Goal: Complete application form: Complete application form

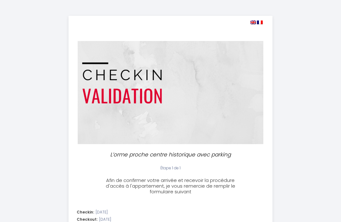
select select
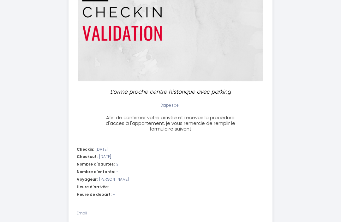
scroll to position [63, 0]
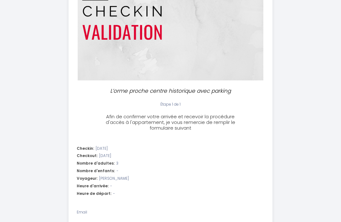
click at [116, 163] on div "Nombre d'adultes: 3" at bounding box center [171, 164] width 188 height 6
click at [119, 162] on div "Nombre d'adultes: 3" at bounding box center [171, 164] width 188 height 6
click at [118, 161] on div "Nombre d'adultes: 3" at bounding box center [171, 164] width 188 height 6
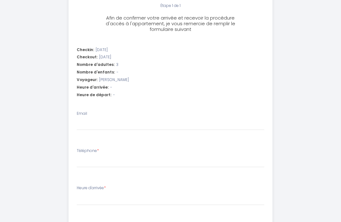
scroll to position [163, 0]
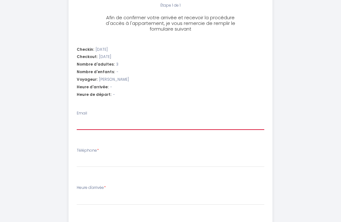
click at [105, 125] on input "Email" at bounding box center [171, 124] width 188 height 11
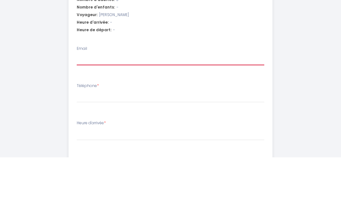
type input "c"
select select
type input "co"
select select
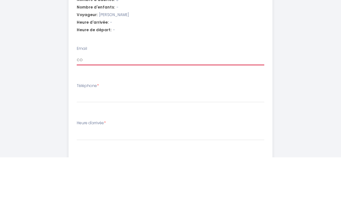
select select
type input "coo"
select select
type input "coop"
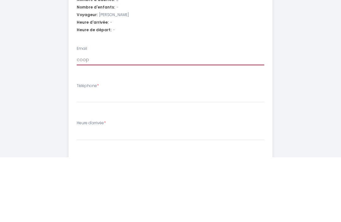
select select
type input "coope"
select select
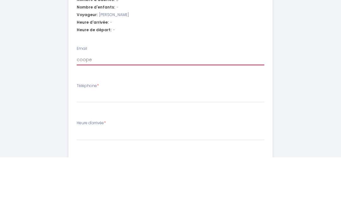
type input "[PERSON_NAME]"
select select
type input "cooperj"
select select
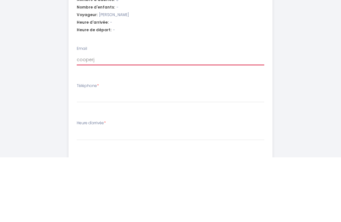
select select
type input "cooperju"
select select
type input "cooperjud"
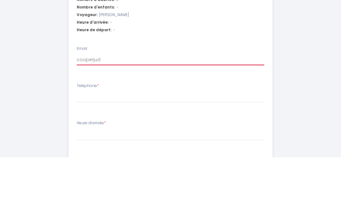
select select
type input "cooperjudy"
select select
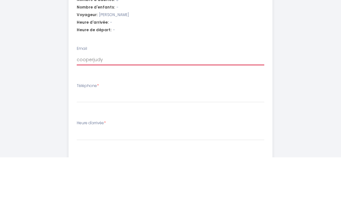
type input "cooperjudyj"
select select
type input "cooperjudyj@"
select select
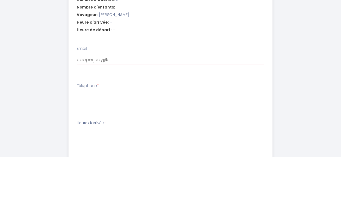
select select
type input "cooperjudyj@y"
select select
type input "cooperjudyj@ya"
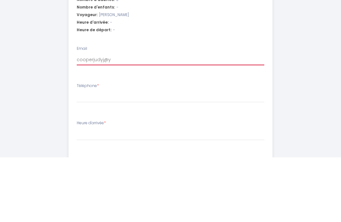
select select
type input "cooperjudyj@yah"
select select
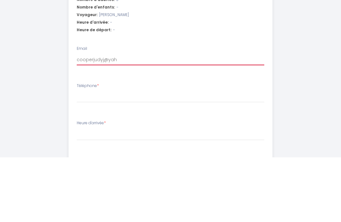
type input "cooperjudyj@yaho"
select select
type input "[EMAIL_ADDRESS]"
select select
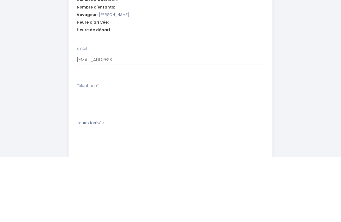
select select
type input "[EMAIL_ADDRESS]."
select select
type input "cooperjudyj@yahoo.c"
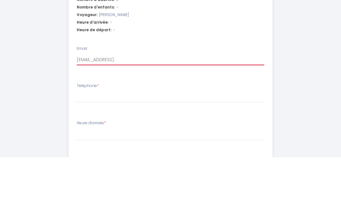
select select
type input "[EMAIL_ADDRESS][DOMAIN_NAME]"
select select
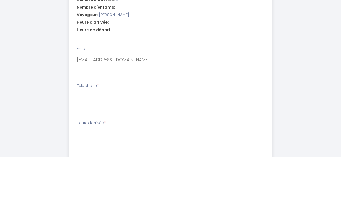
type input "[EMAIL_ADDRESS][DOMAIN_NAME]"
select select
type input "[EMAIL_ADDRESS][DOMAIN_NAME]"
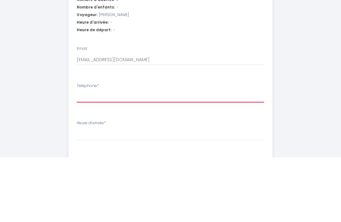
click at [98, 156] on input "Téléphone *" at bounding box center [171, 161] width 188 height 11
type input "5"
select select
type input "50"
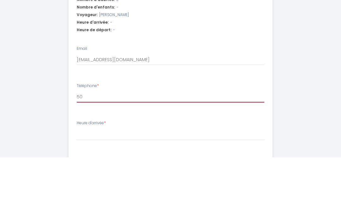
select select
type input "504"
select select
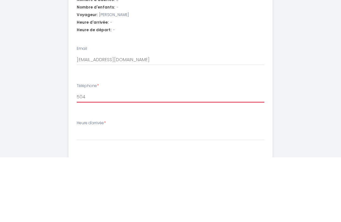
type input "504-"
select select
type input "504-6"
select select
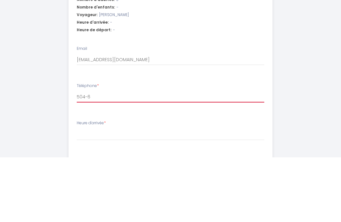
select select
type input "504-63"
select select
type input "504-638"
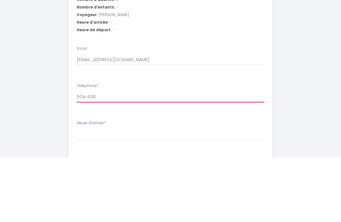
select select
type input "504-638-"
select select
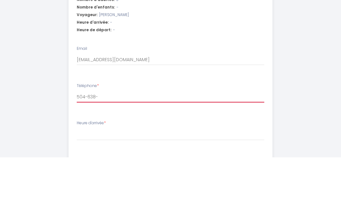
type input "[PHONE_NUMBER]"
select select
type input "[PHONE_NUMBER]"
select select
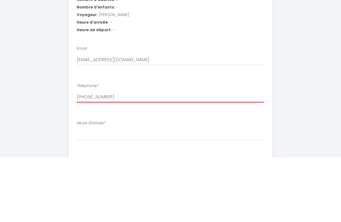
select select
type input "[PHONE_NUMBER]"
select select
type input "[PHONE_NUMBER]"
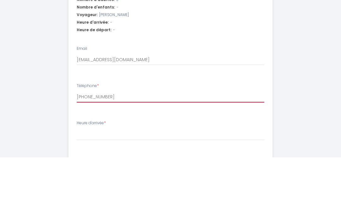
select select
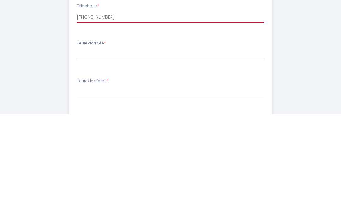
scroll to position [203, 0]
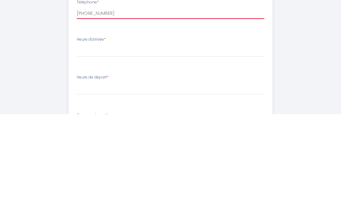
type input "[PHONE_NUMBER]"
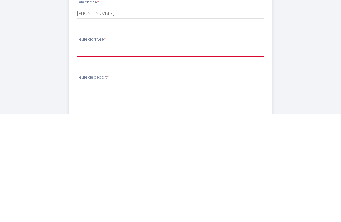
click at [127, 153] on select "16:00 16:30 17:00 17:30 18:00 18:30 19:00 19:30 20:00 20:30 21:00 21:30 22:00 2…" at bounding box center [171, 159] width 188 height 12
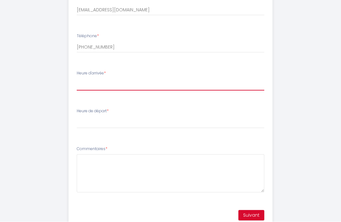
click at [116, 84] on select "16:00 16:30 17:00 17:30 18:00 18:30 19:00 19:30 20:00 20:30 21:00 21:30 22:00 2…" at bounding box center [171, 85] width 188 height 12
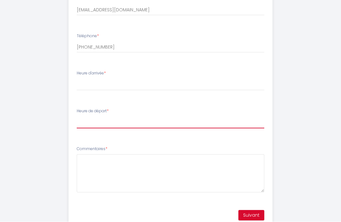
click at [109, 117] on select "00:00 00:30 01:00 01:30 02:00 02:30 03:00 03:30 04:00 04:30 05:00 05:30 06:00 0…" at bounding box center [171, 123] width 188 height 12
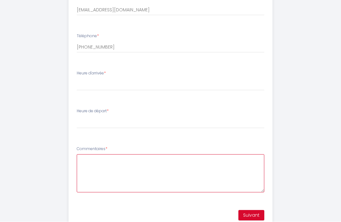
click at [109, 167] on textarea "Commentaires *" at bounding box center [171, 174] width 188 height 38
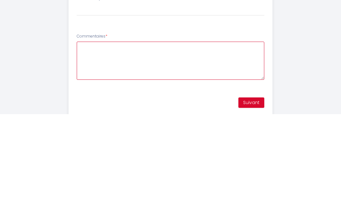
type textarea "P"
select select
type textarea "Pl"
select select
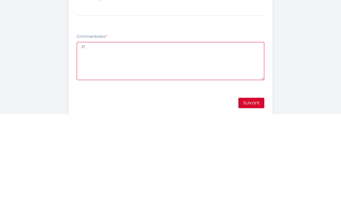
select select
type textarea "Ple"
select select
type textarea "Plea"
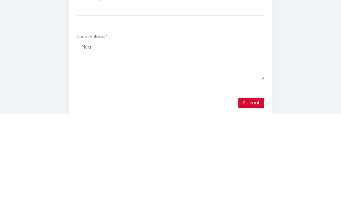
select select
type textarea "Pleas"
select select
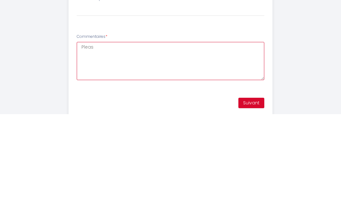
type textarea "Please"
select select
type textarea "Please"
select select
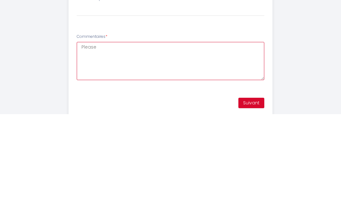
select select
type textarea "Please e"
select select
type textarea "Please em"
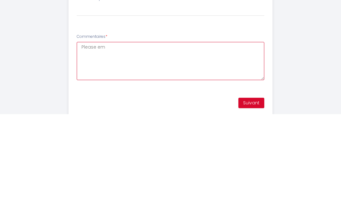
select select
type textarea "Please ema"
select select
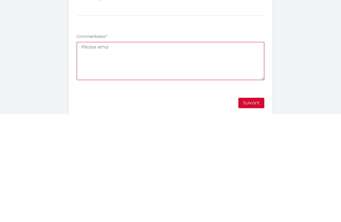
type textarea "Please emai"
select select
type textarea "Please email"
select select
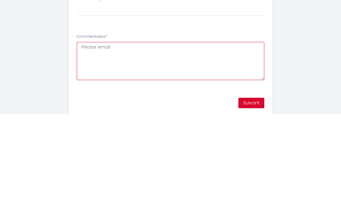
select select
type textarea "Please email"
select select
type textarea "Please email m"
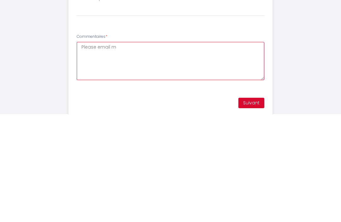
select select
type textarea "Please email me"
select select
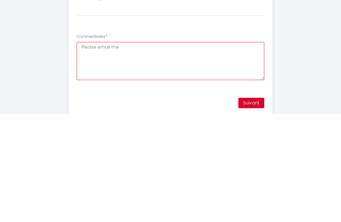
type textarea "Please email me"
select select
type textarea "Please email me t"
select select
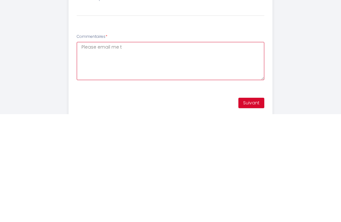
select select
type textarea "Please email me th"
select select
type textarea "Please email me the"
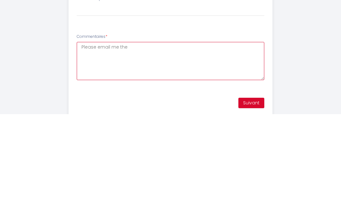
select select
type textarea "Please email me the"
select select
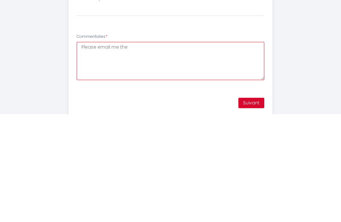
type textarea "Please email me the i"
select select
type textarea "Please email me the in"
select select
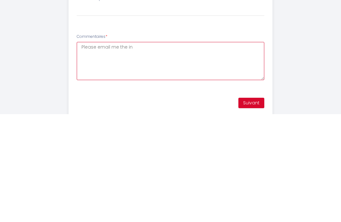
select select
type textarea "Please email me the ins"
select select
type textarea "Please email me the inst"
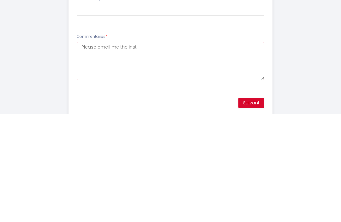
select select
type textarea "Please email me the instr"
select select
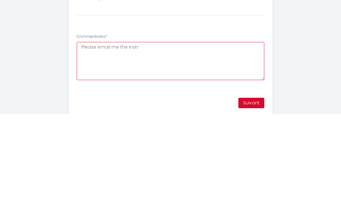
type textarea "Please email me the instru"
select select
type textarea "Please email me the instruc"
select select
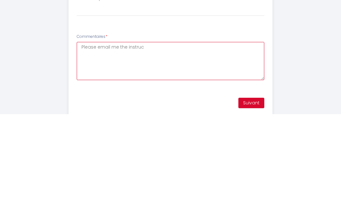
select select
type textarea "Please email me the instruct"
select select
type textarea "Please email me the instructi"
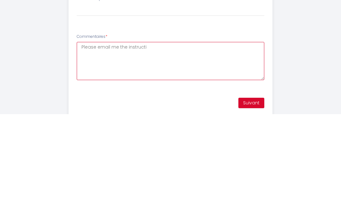
select select
type textarea "Please email me the instructio"
select select
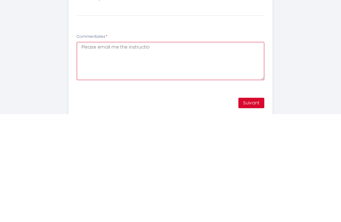
type textarea "Please email me the instruction"
select select
type textarea "Please email me the instructions"
select select
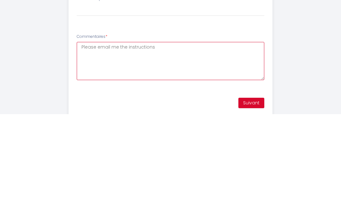
select select
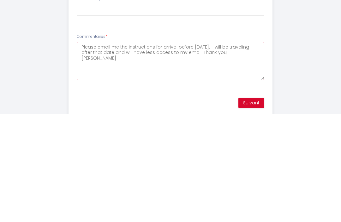
scroll to position [298, 0]
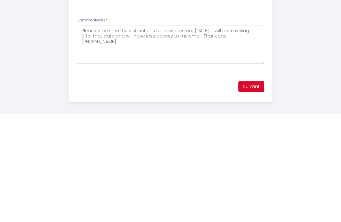
click at [253, 189] on button "Suivant" at bounding box center [251, 194] width 26 height 11
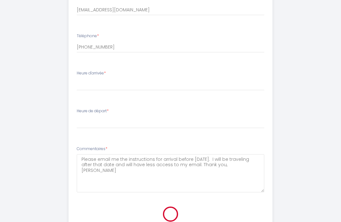
scroll to position [277, 0]
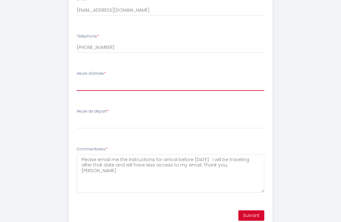
click at [123, 85] on select "16:00 16:30 17:00 17:30 18:00 18:30 19:00 19:30 20:00 20:30 21:00 21:30 22:00 2…" at bounding box center [171, 85] width 188 height 12
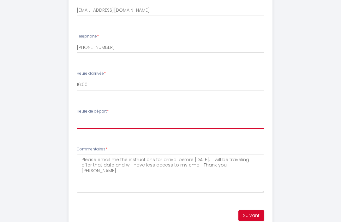
click at [118, 119] on select "00:00 00:30 01:00 01:30 02:00 02:30 03:00 03:30 04:00 04:30 05:00 05:30 06:00 0…" at bounding box center [171, 123] width 188 height 12
click at [254, 213] on button "Suivant" at bounding box center [251, 216] width 26 height 11
click at [253, 213] on button "Suivant" at bounding box center [251, 216] width 26 height 11
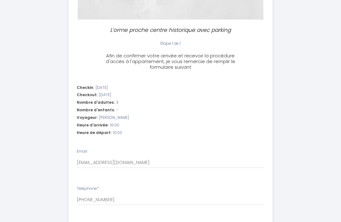
scroll to position [125, 0]
click at [116, 102] on span "3" at bounding box center [117, 103] width 2 height 6
click at [104, 105] on li "Checkin: [DATE] Checkout: [DATE] Nombre d'adultes: 3 Nombre d'enfants: - Voyage…" at bounding box center [171, 111] width 204 height 60
click at [95, 105] on li "Checkin: [DATE] Checkout: [DATE] Nombre d'adultes: 3 Nombre d'enfants: - Voyage…" at bounding box center [171, 111] width 204 height 60
click at [119, 104] on div "Nombre d'adultes: 3" at bounding box center [171, 103] width 188 height 6
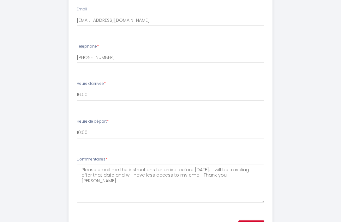
scroll to position [277, 0]
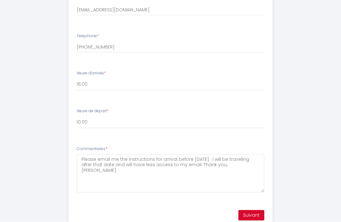
click at [251, 213] on button "Suivant" at bounding box center [251, 216] width 26 height 11
click at [255, 213] on button "Suivant" at bounding box center [251, 216] width 26 height 11
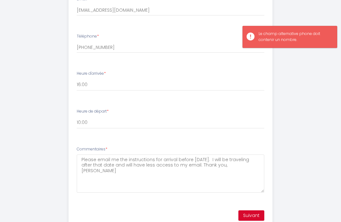
click at [256, 212] on button "Suivant" at bounding box center [251, 216] width 26 height 11
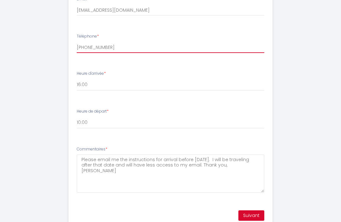
click at [80, 45] on input "[PHONE_NUMBER]" at bounding box center [171, 47] width 188 height 11
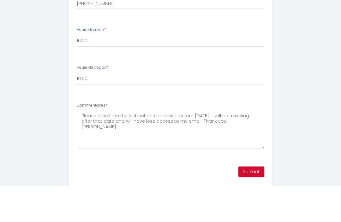
click at [252, 203] on button "Suivant" at bounding box center [251, 208] width 26 height 11
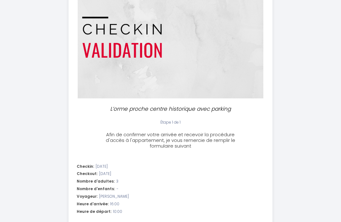
scroll to position [45, 0]
